Goal: Go to known website: Access a specific website the user already knows

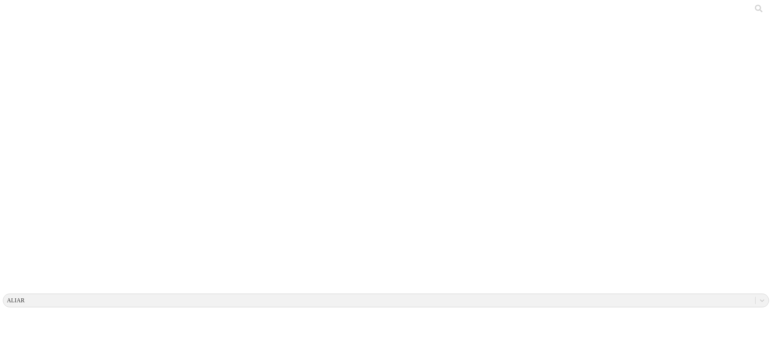
click at [20, 136] on icon at bounding box center [14, 147] width 22 height 22
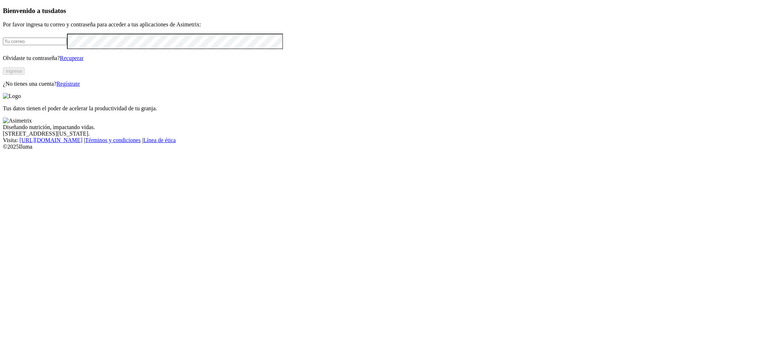
type input "[PERSON_NAME][EMAIL_ADDRESS][DOMAIN_NAME]"
click at [25, 75] on button "Ingresa" at bounding box center [14, 71] width 22 height 8
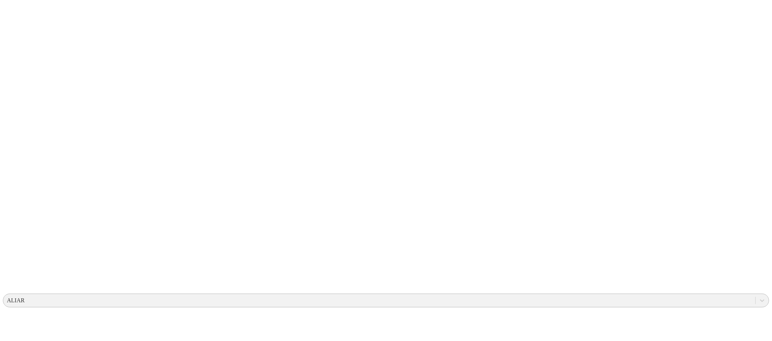
click at [615, 295] on div "ALIAR" at bounding box center [379, 300] width 752 height 11
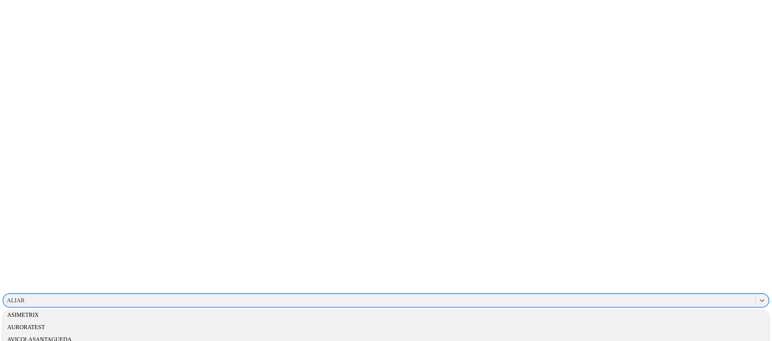
scroll to position [176, 0]
click at [677, 309] on div "ASIMETRIX" at bounding box center [386, 315] width 766 height 12
